Goal: Communication & Community: Answer question/provide support

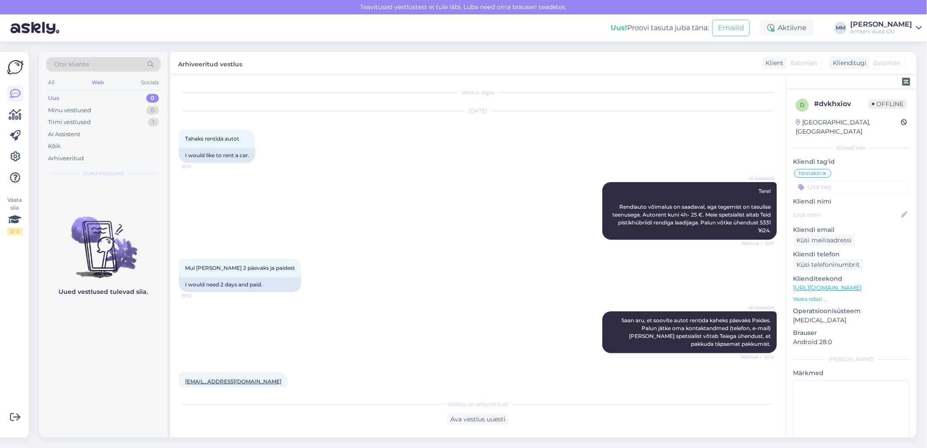
scroll to position [569, 0]
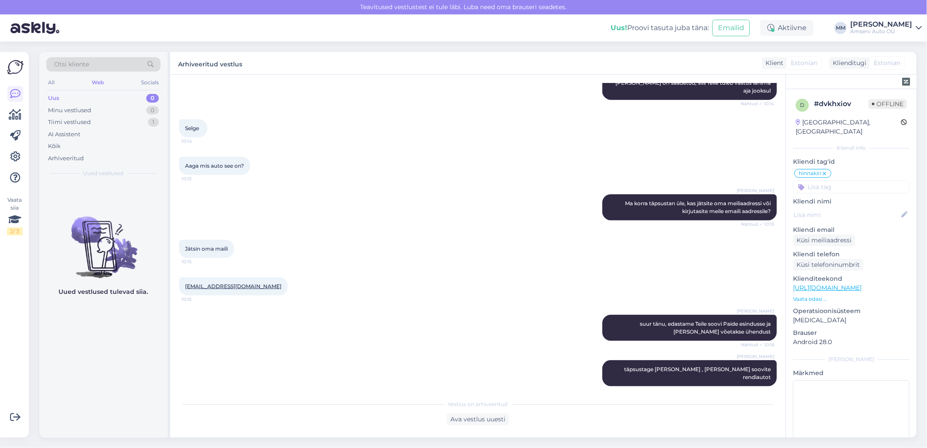
click at [105, 80] on div "Web" at bounding box center [98, 82] width 16 height 11
click at [98, 118] on div "Tiimi vestlused 1" at bounding box center [103, 122] width 114 height 12
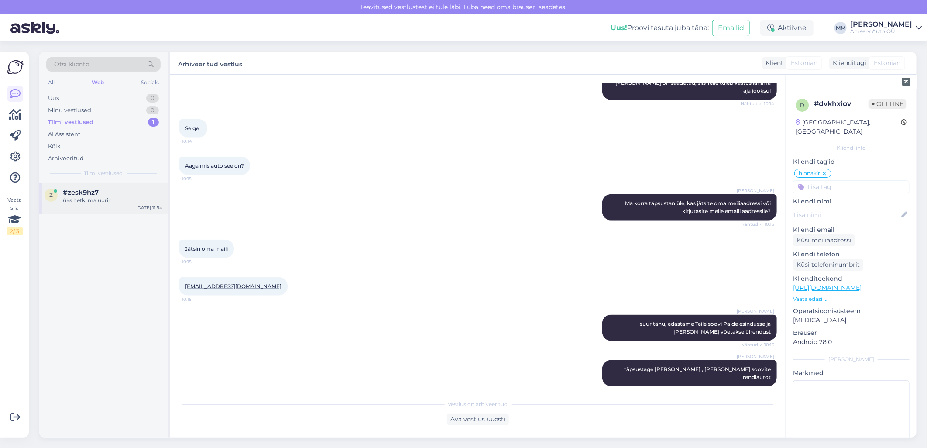
click at [96, 202] on div "üks hetk, ma uurin" at bounding box center [112, 200] width 99 height 8
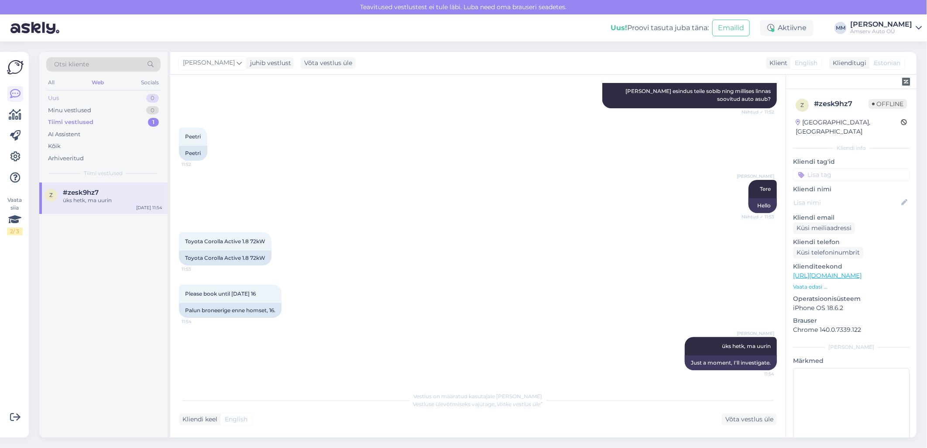
click at [99, 97] on div "Uus 0" at bounding box center [103, 98] width 114 height 12
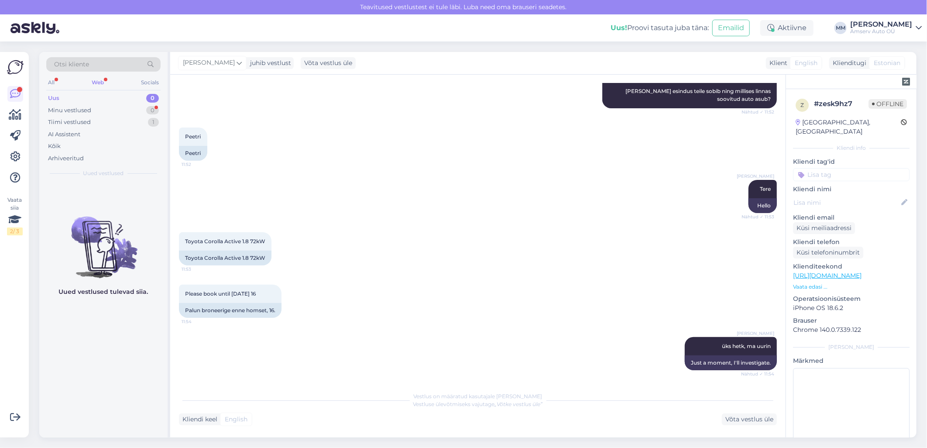
scroll to position [359, 0]
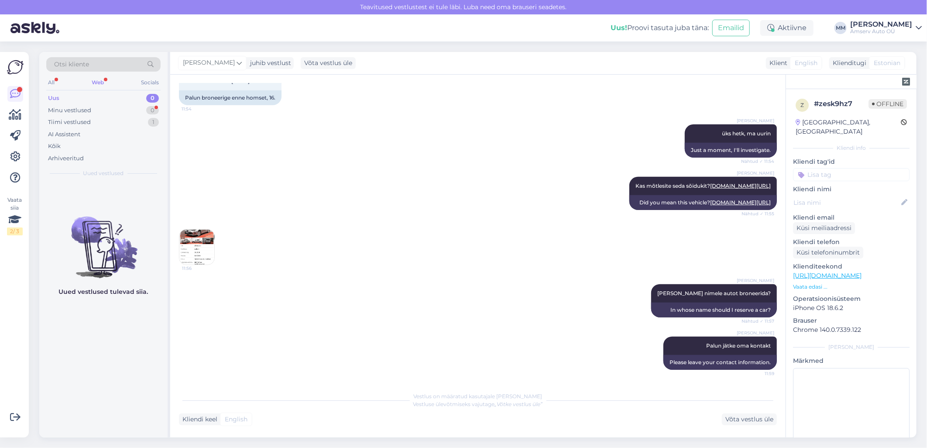
click at [98, 81] on div "Web" at bounding box center [98, 82] width 16 height 11
click at [89, 124] on div "Tiimi vestlused" at bounding box center [69, 122] width 43 height 9
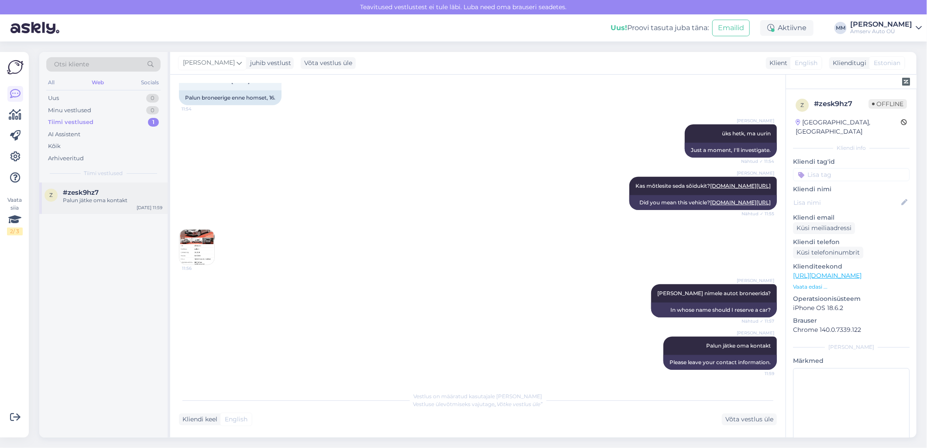
click at [101, 199] on div "Palun jätke oma kontakt" at bounding box center [112, 200] width 99 height 8
click at [81, 100] on div "Uus 0" at bounding box center [103, 98] width 114 height 12
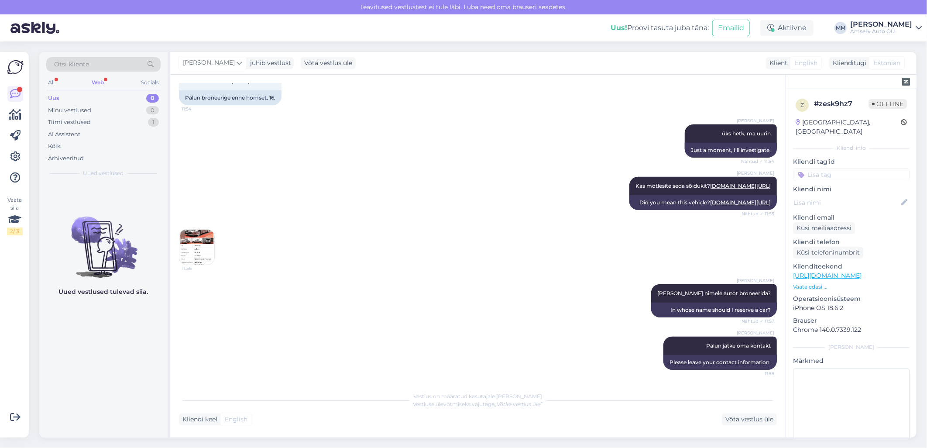
click at [101, 81] on div "Web" at bounding box center [98, 82] width 16 height 11
click at [98, 80] on div "Web" at bounding box center [98, 82] width 16 height 11
click at [76, 123] on div "Tiimi vestlused" at bounding box center [69, 122] width 43 height 9
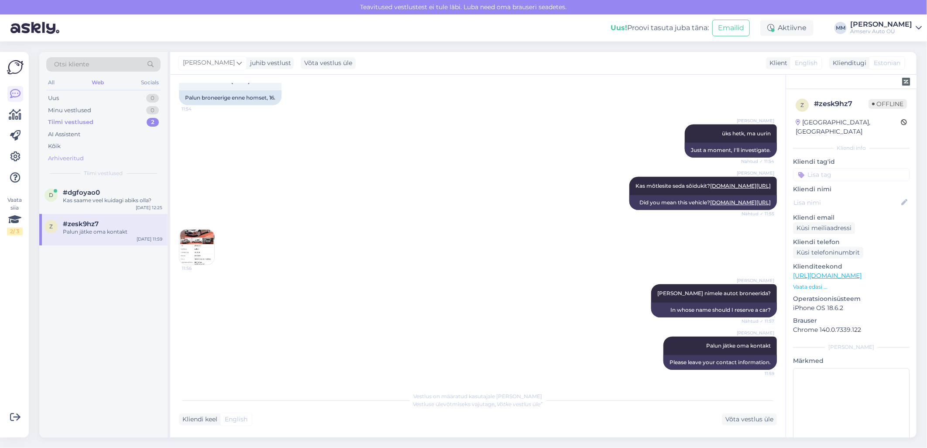
click at [69, 156] on div "Arhiveeritud" at bounding box center [66, 158] width 36 height 9
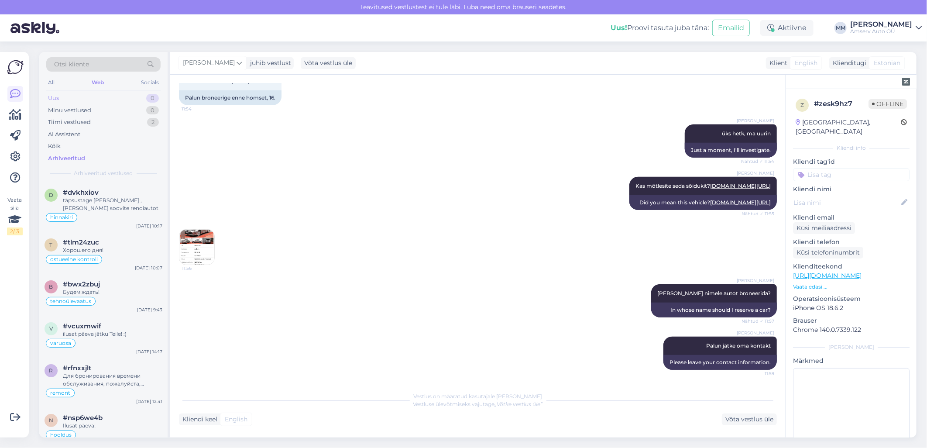
click at [72, 99] on div "Uus 0" at bounding box center [103, 98] width 114 height 12
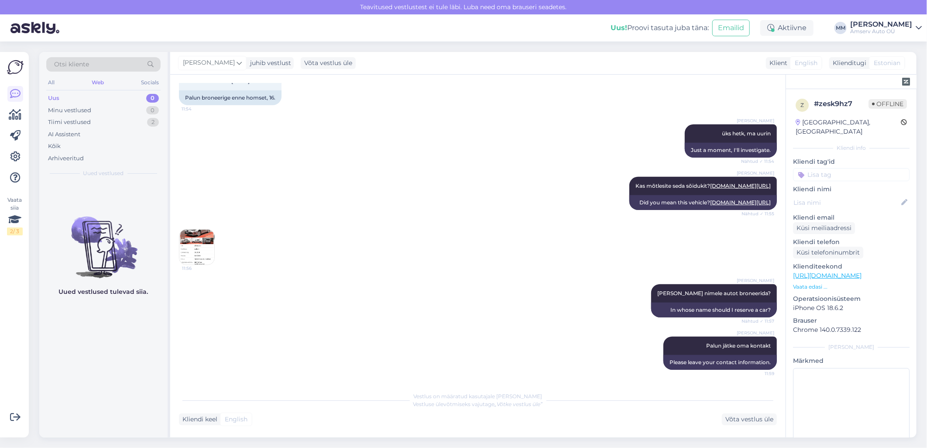
click at [513, 315] on div "[PERSON_NAME] nimele autot broneerida? Nähtud ✓ 11:57 In whose name should I re…" at bounding box center [478, 300] width 598 height 52
click at [96, 82] on div "Web" at bounding box center [98, 82] width 16 height 11
click at [98, 97] on div "Uus 0" at bounding box center [103, 98] width 114 height 12
click at [98, 81] on div "Web" at bounding box center [98, 82] width 16 height 11
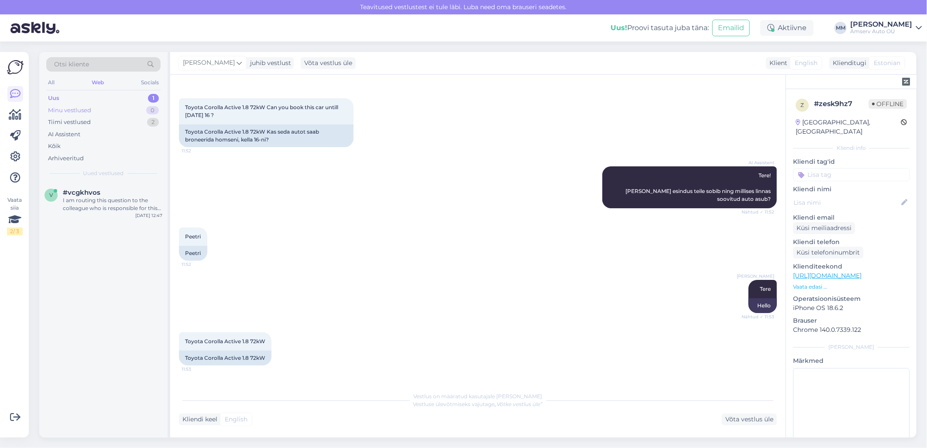
scroll to position [48, 0]
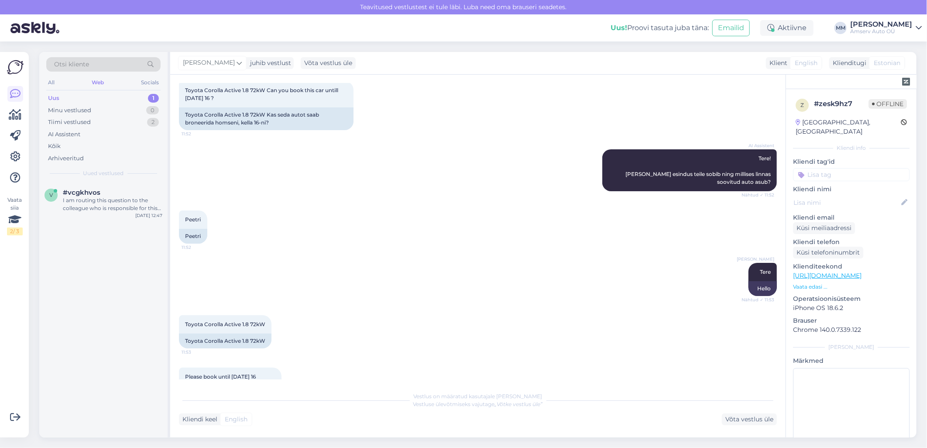
click at [145, 98] on div "Uus 1" at bounding box center [103, 98] width 114 height 12
click at [133, 206] on div "I am routing this question to the colleague who is responsible for this topic. …" at bounding box center [112, 204] width 99 height 16
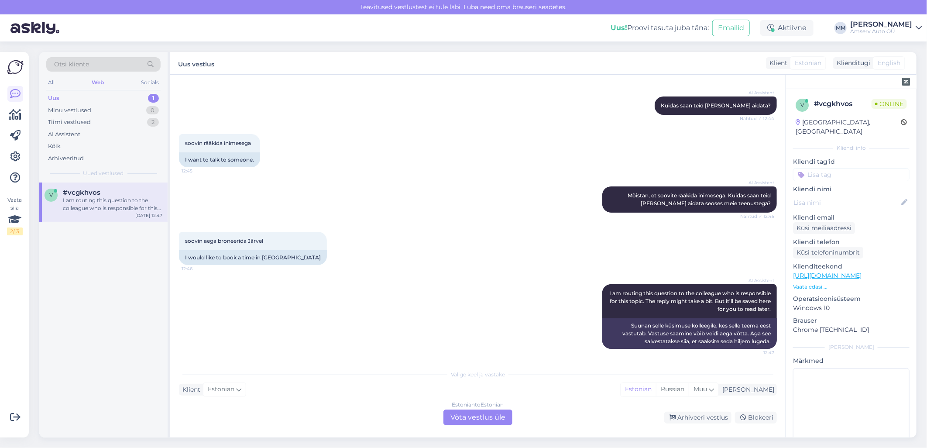
click at [504, 412] on div "Estonian to Estonian Võta vestlus üle" at bounding box center [477, 417] width 69 height 16
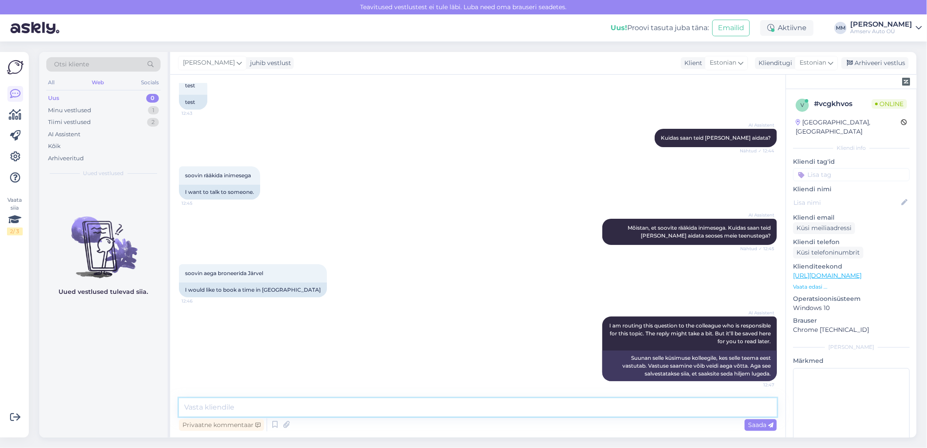
click at [274, 406] on textarea at bounding box center [478, 407] width 598 height 18
type textarea "test"
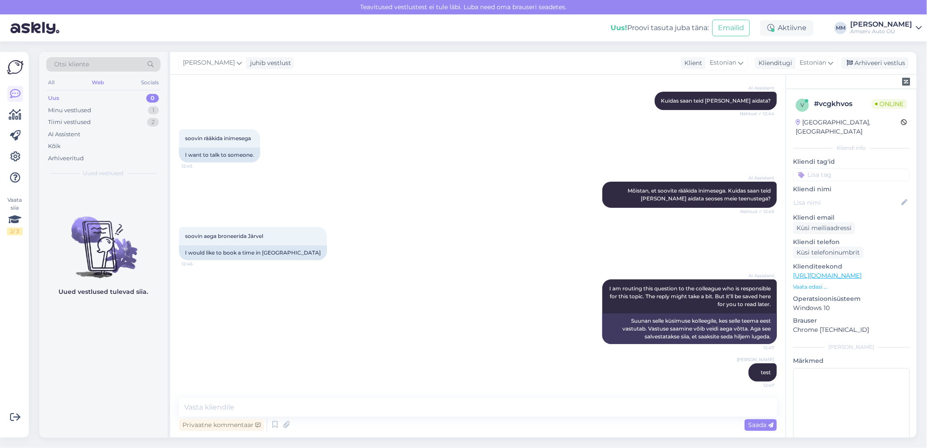
click at [826, 168] on input at bounding box center [851, 174] width 117 height 13
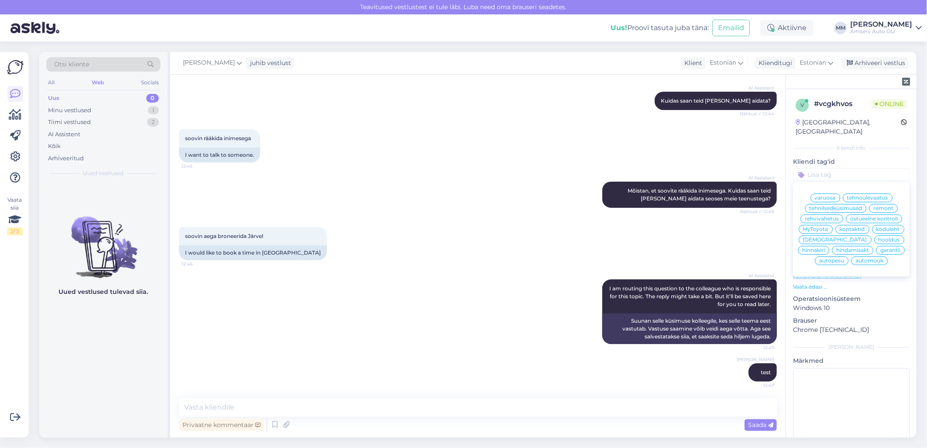
click at [825, 206] on span "tehnilsedküsimused" at bounding box center [835, 208] width 53 height 5
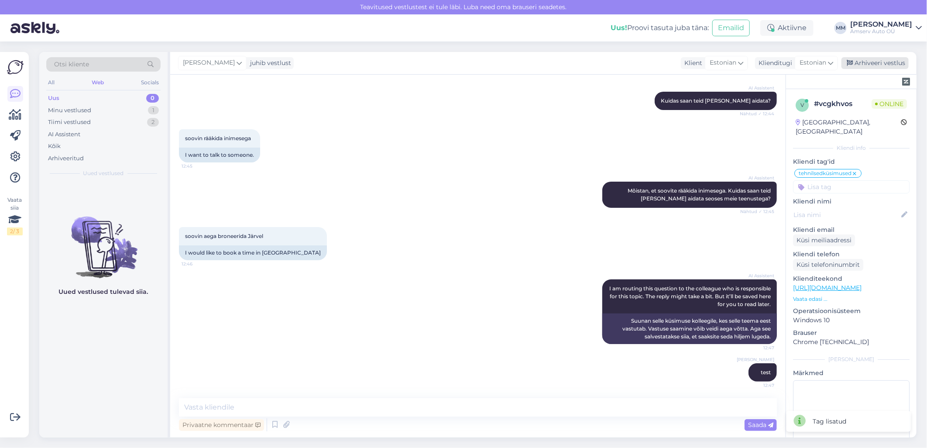
click at [864, 62] on div "Arhiveeri vestlus" at bounding box center [874, 63] width 67 height 12
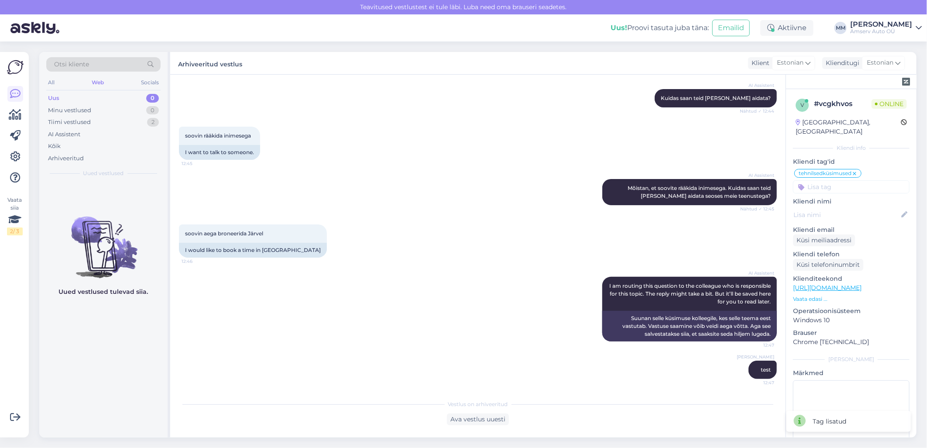
scroll to position [93, 0]
